Goal: Task Accomplishment & Management: Use online tool/utility

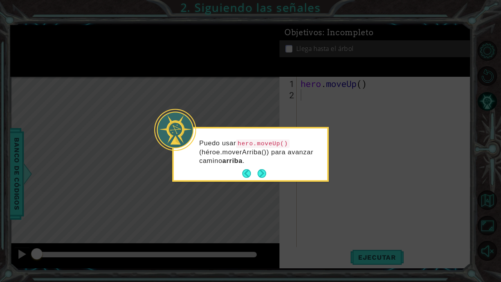
click at [264, 173] on button "Next" at bounding box center [262, 174] width 12 height 12
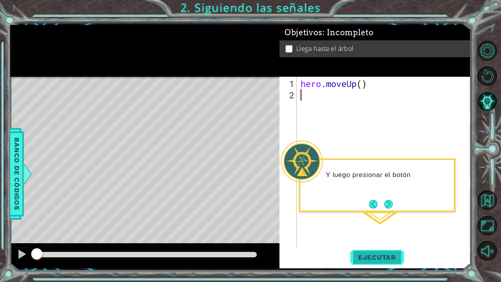
click at [373, 258] on span "Ejecutar" at bounding box center [377, 257] width 54 height 8
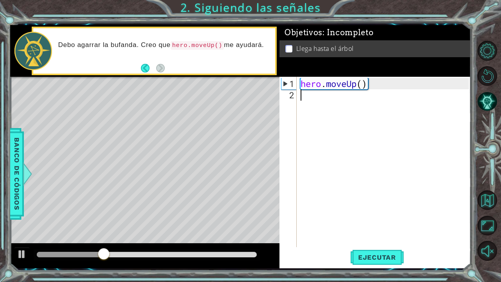
click at [286, 84] on div "1" at bounding box center [288, 83] width 15 height 11
type textarea "hero.moveUp()"
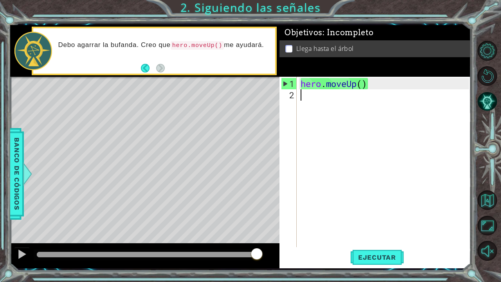
click at [344, 108] on div "hero . moveUp ( )" at bounding box center [386, 174] width 174 height 193
click at [151, 102] on div "Level Map" at bounding box center [191, 192] width 362 height 231
drag, startPoint x: 151, startPoint y: 146, endPoint x: 151, endPoint y: 91, distance: 55.6
click at [151, 93] on div "Level Map" at bounding box center [191, 192] width 362 height 231
click at [144, 66] on button "Back" at bounding box center [148, 68] width 15 height 9
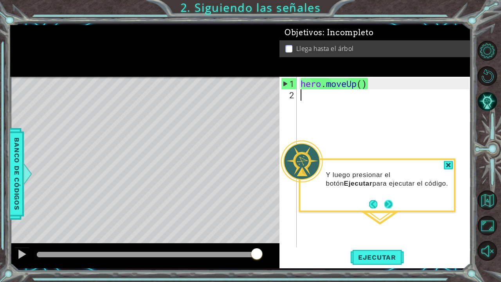
click at [391, 203] on button "Next" at bounding box center [388, 203] width 11 height 11
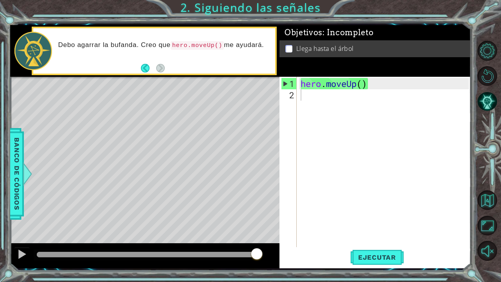
click at [164, 76] on div "Debo agarrar la bufanda. Creo que hero.moveUp() me ayudará." at bounding box center [144, 51] width 269 height 52
type textarea "hero.moveUp()"
click at [374, 88] on div "hero . moveUp ( )" at bounding box center [386, 174] width 174 height 193
click at [376, 254] on span "Ejecutar" at bounding box center [377, 257] width 54 height 8
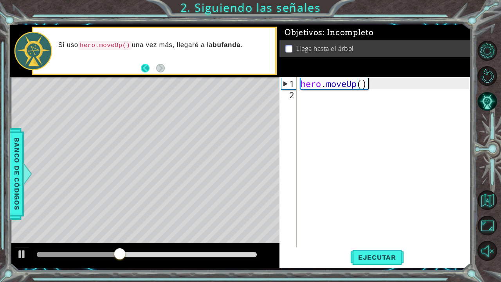
click at [152, 68] on button "Back" at bounding box center [148, 68] width 15 height 9
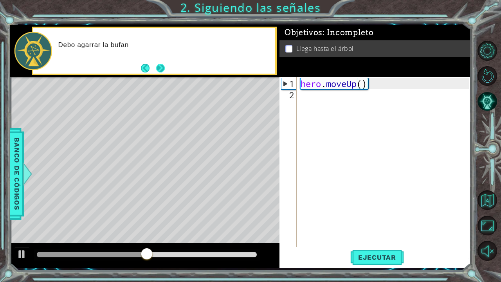
click at [159, 72] on button "Next" at bounding box center [160, 68] width 9 height 9
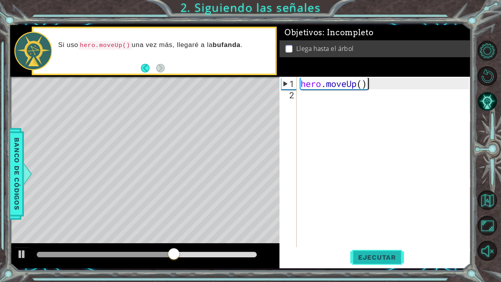
click at [368, 262] on button "Ejecutar" at bounding box center [377, 256] width 54 height 19
click at [368, 256] on span "Ejecutar" at bounding box center [377, 257] width 54 height 8
click at [311, 85] on div "hero . moveUp ( )" at bounding box center [386, 174] width 174 height 193
click at [352, 85] on div "hero . moveUp ( )" at bounding box center [386, 174] width 174 height 193
click at [357, 85] on div "hero . moveUp ( )" at bounding box center [386, 174] width 174 height 193
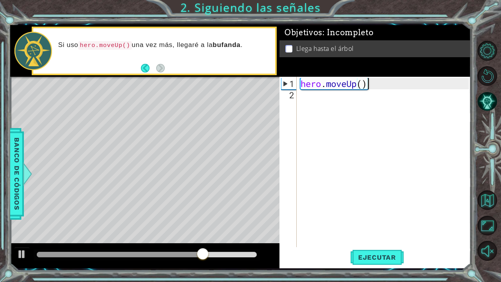
click at [376, 85] on div "hero . moveUp ( )" at bounding box center [386, 174] width 174 height 193
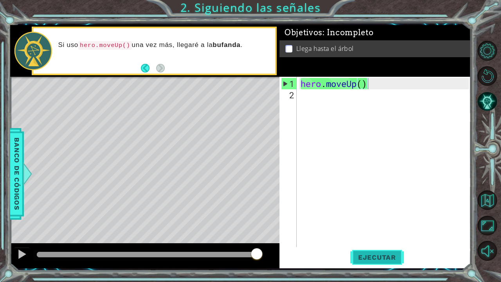
click at [384, 250] on button "Ejecutar" at bounding box center [377, 256] width 54 height 19
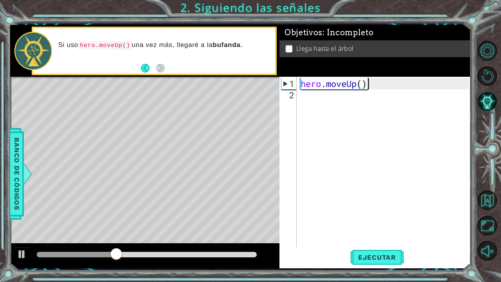
click at [372, 86] on div "hero . moveUp ( )" at bounding box center [386, 174] width 174 height 193
click at [301, 88] on div "hero . moveUp ( )" at bounding box center [386, 174] width 174 height 193
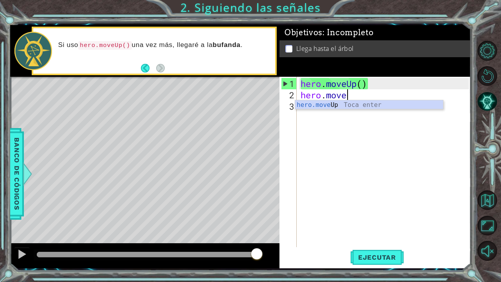
scroll to position [0, 2]
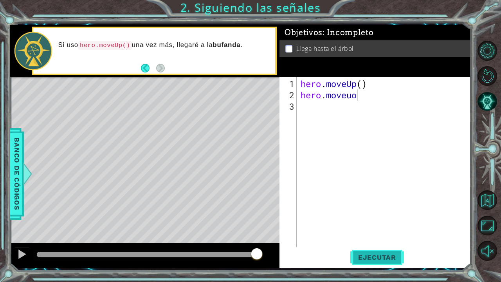
click at [364, 253] on button "Ejecutar" at bounding box center [377, 256] width 54 height 19
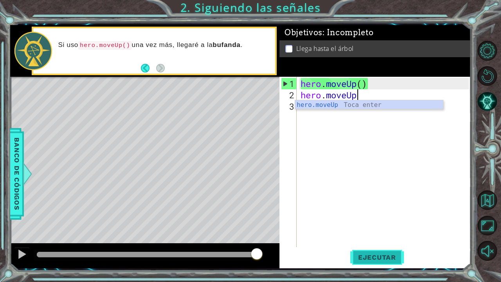
click at [378, 253] on span "Ejecutar" at bounding box center [377, 257] width 54 height 8
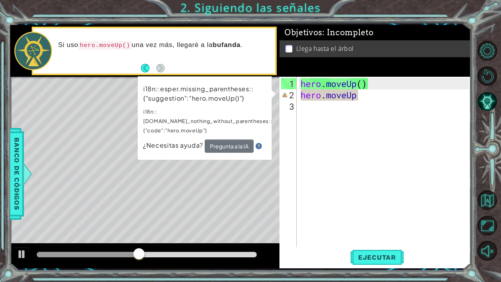
click at [237, 139] on button "Pregunta a la IA" at bounding box center [229, 145] width 49 height 13
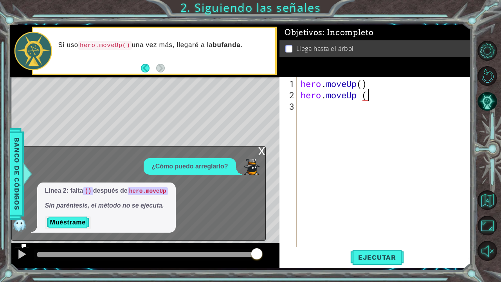
scroll to position [0, 3]
type textarea "hero.moveUp ()"
click at [376, 256] on span "Ejecutar" at bounding box center [377, 257] width 54 height 8
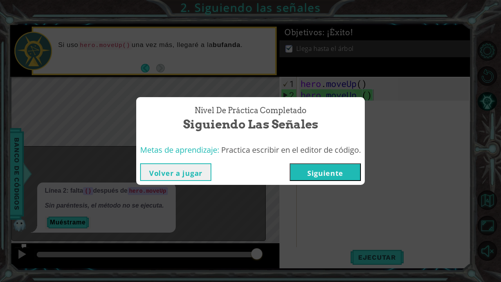
click at [318, 170] on button "Siguiente" at bounding box center [325, 172] width 71 height 18
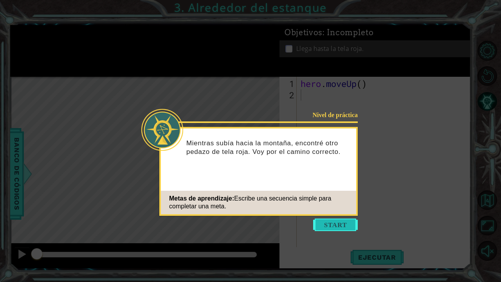
click at [331, 227] on button "Start" at bounding box center [335, 224] width 45 height 13
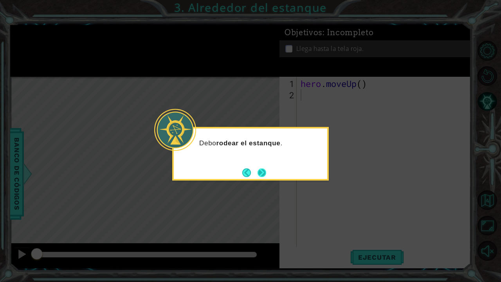
click at [262, 170] on button "Next" at bounding box center [262, 172] width 9 height 9
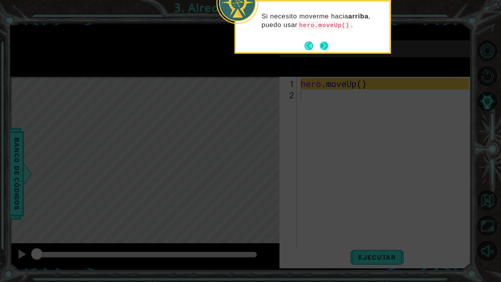
click at [326, 45] on button "Next" at bounding box center [323, 45] width 9 height 9
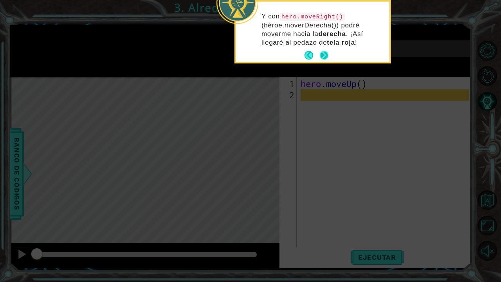
click at [326, 57] on button "Next" at bounding box center [324, 55] width 9 height 9
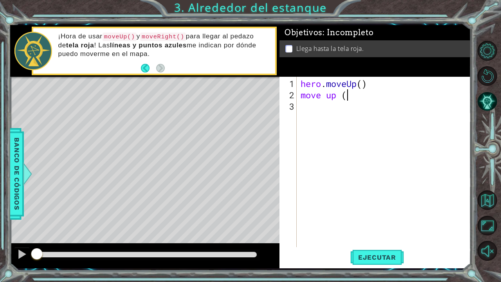
scroll to position [0, 2]
click at [364, 261] on span "Ejecutar" at bounding box center [377, 257] width 54 height 8
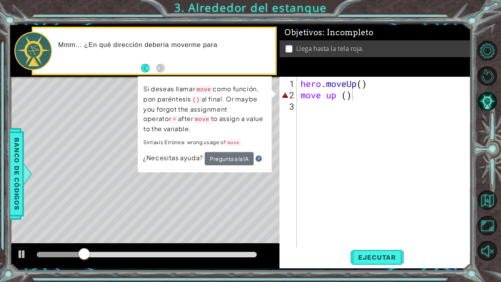
click at [233, 171] on div "Si deseas llamar move como función, pon paréntesis () al final. Or maybe you fo…" at bounding box center [205, 124] width 134 height 96
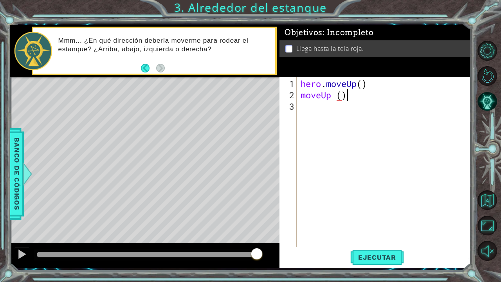
scroll to position [0, 2]
type textarea "moveUp ()"
click at [382, 265] on button "Ejecutar" at bounding box center [377, 256] width 54 height 19
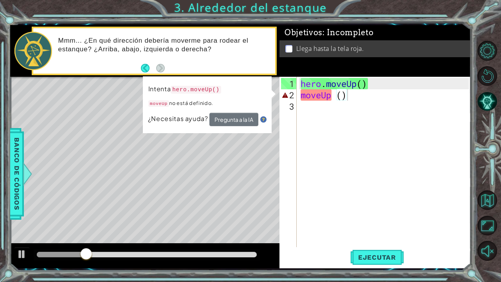
click at [242, 120] on button "Pregunta a la IA" at bounding box center [233, 119] width 49 height 13
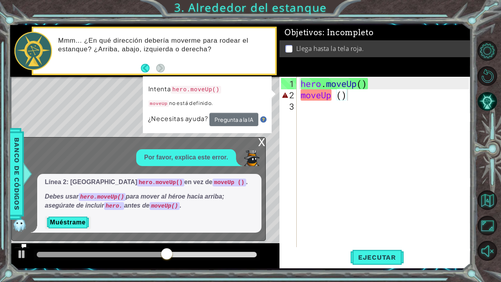
click at [261, 145] on div "x" at bounding box center [261, 141] width 7 height 8
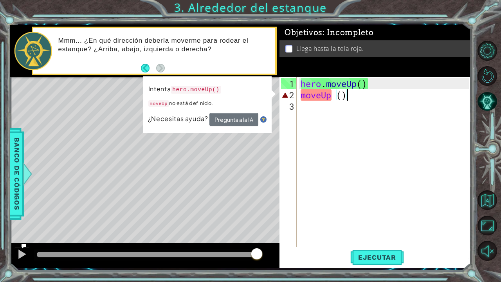
click at [355, 97] on div "hero . moveUp ( ) moveUp ( )" at bounding box center [386, 174] width 174 height 193
click at [348, 127] on div "hero . moveUp ( ) moveUp ( )" at bounding box center [386, 174] width 174 height 193
click at [231, 121] on button "Pregunta a la IA" at bounding box center [233, 119] width 49 height 13
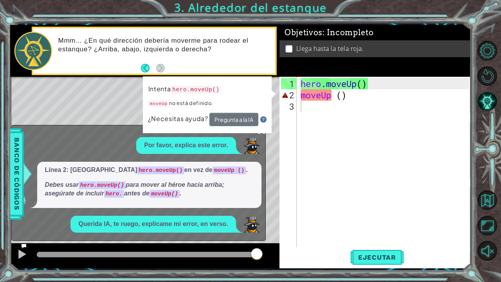
click at [239, 120] on button "Pregunta a la IA" at bounding box center [233, 119] width 49 height 13
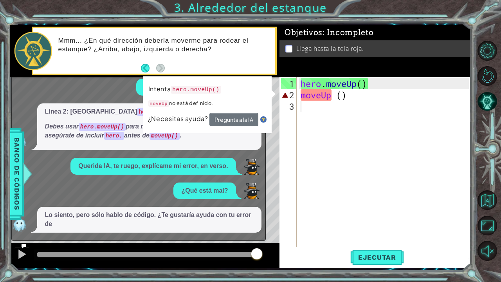
click at [234, 126] on div "Intenta hero.moveUp() moveUp no está definido. ¿Necesitas ayuda? Pregunta a la …" at bounding box center [207, 104] width 129 height 57
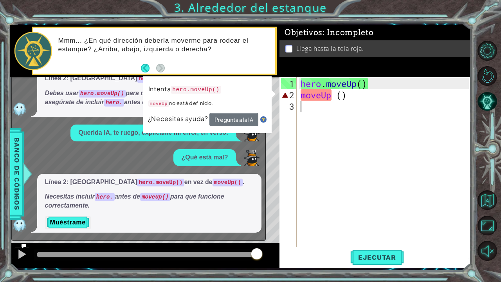
click at [233, 125] on button "Pregunta a la IA" at bounding box center [233, 119] width 49 height 13
click at [235, 124] on button "Pregunta a la IA" at bounding box center [233, 119] width 49 height 13
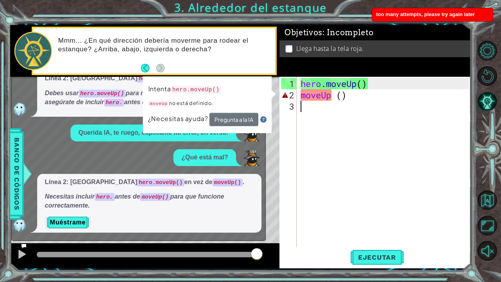
click at [235, 123] on button "Pregunta a la IA" at bounding box center [233, 119] width 49 height 13
click at [307, 107] on div "hero . moveUp ( ) moveUp ( )" at bounding box center [386, 174] width 174 height 193
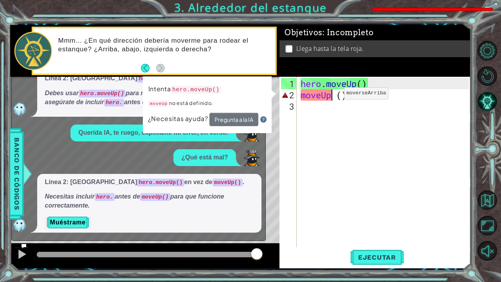
click at [332, 96] on div "hero . moveUp ( ) moveUp ( )" at bounding box center [386, 174] width 174 height 193
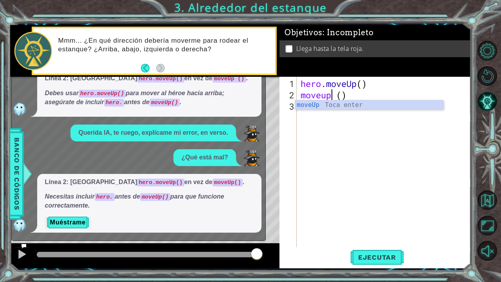
scroll to position [0, 2]
type textarea "moveup ()"
